Goal: Task Accomplishment & Management: Use online tool/utility

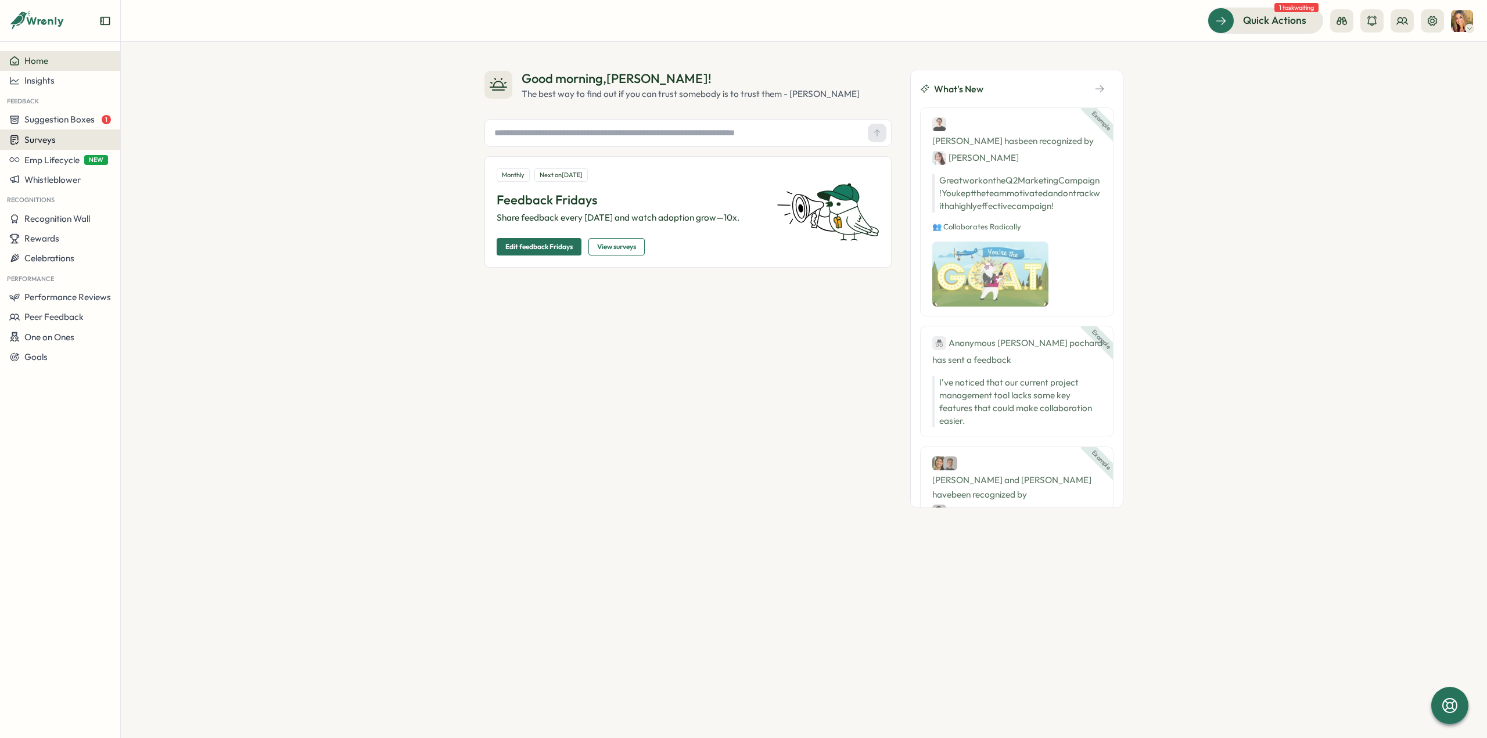
click at [38, 136] on span "Surveys" at bounding box center [39, 139] width 31 height 11
click at [147, 121] on div "Insights" at bounding box center [166, 117] width 87 height 13
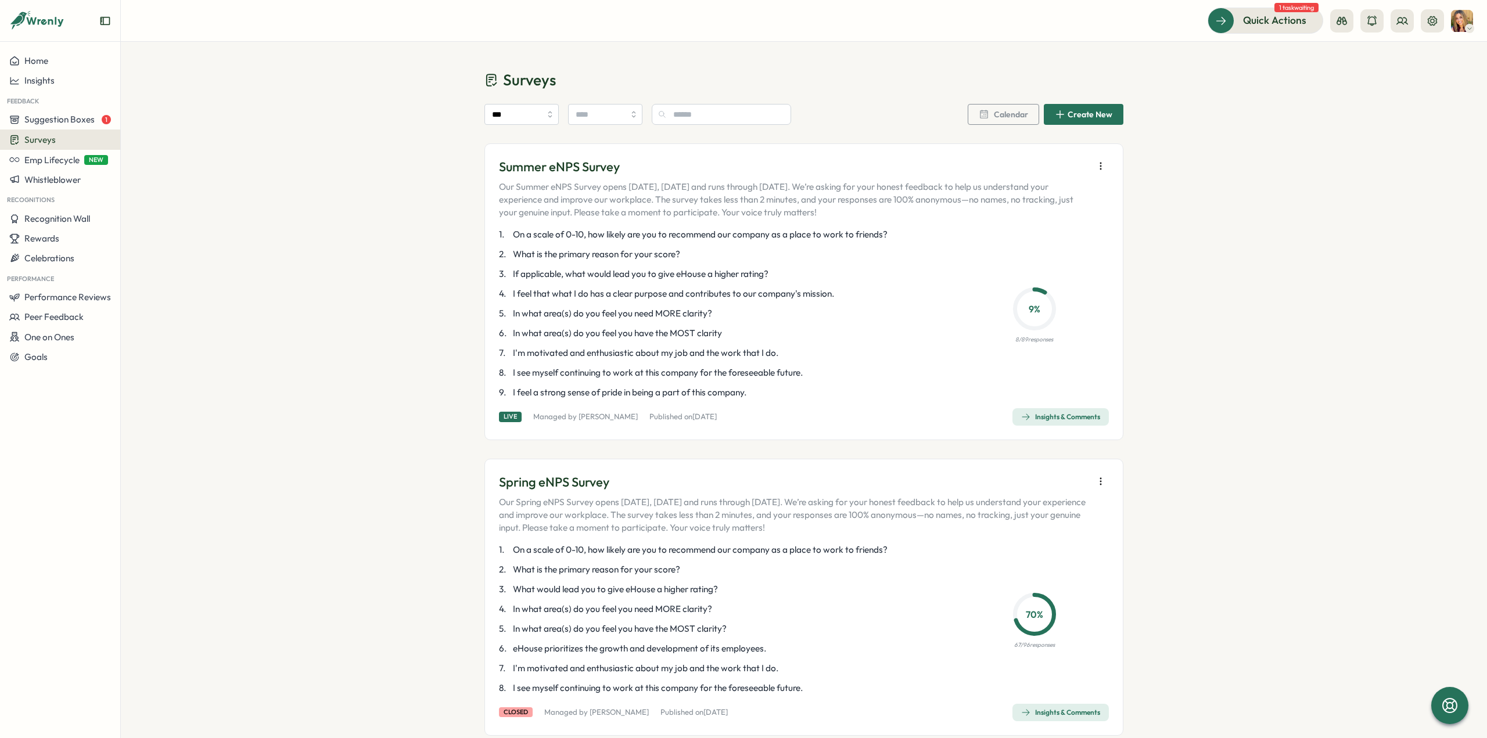
click at [1031, 413] on div "Insights & Comments" at bounding box center [1060, 416] width 79 height 9
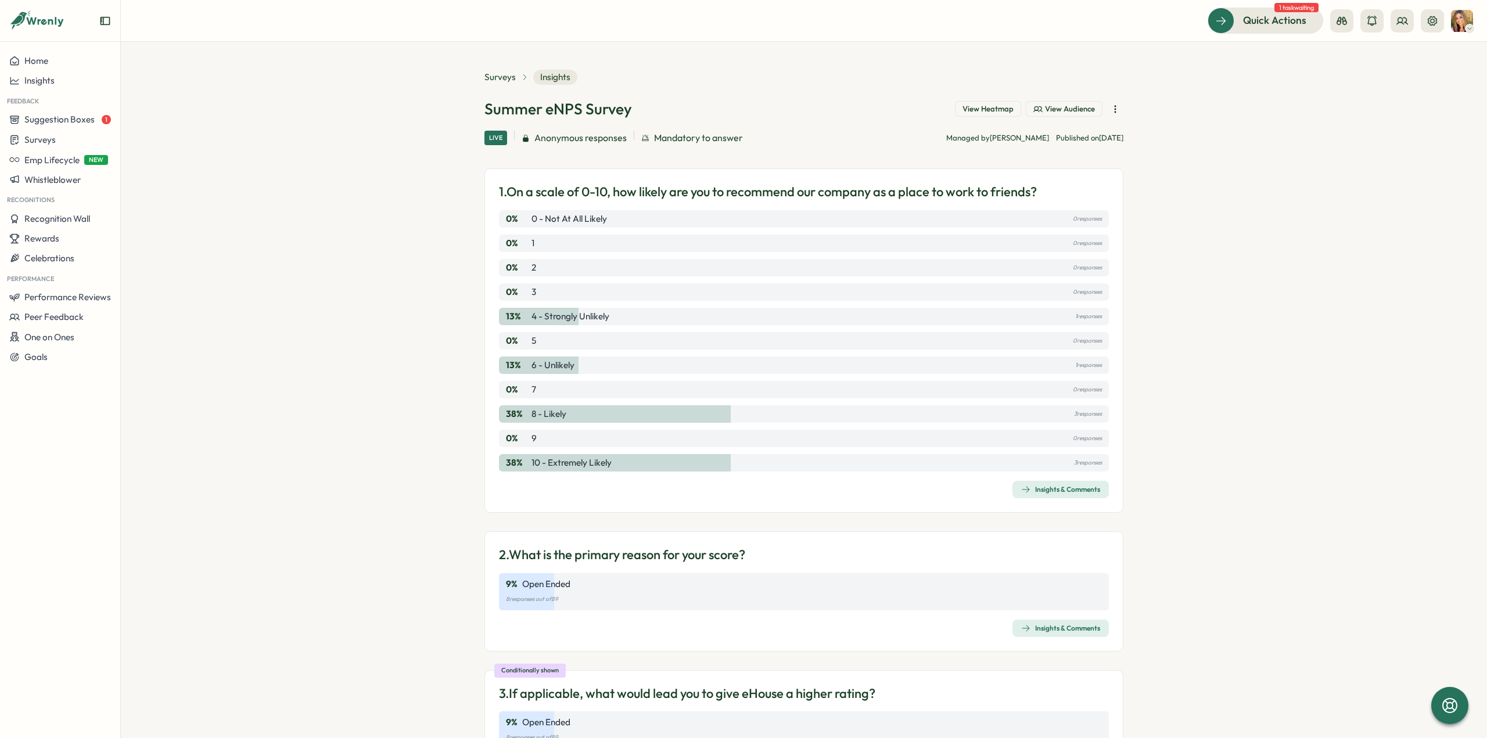
click at [1114, 107] on icon "button" at bounding box center [1115, 109] width 12 height 12
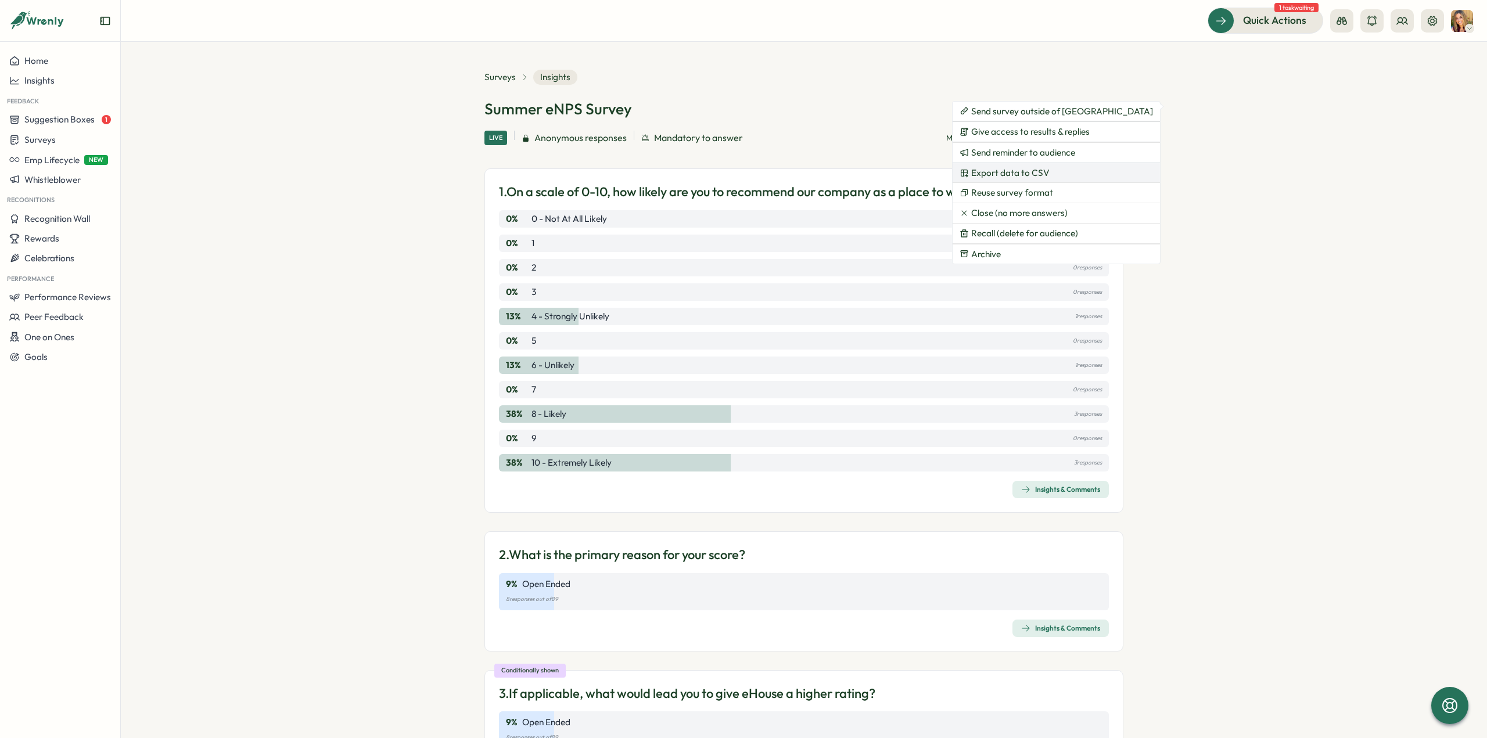
click at [1034, 170] on span "Export data to CSV" at bounding box center [1010, 173] width 78 height 10
